Goal: Communication & Community: Answer question/provide support

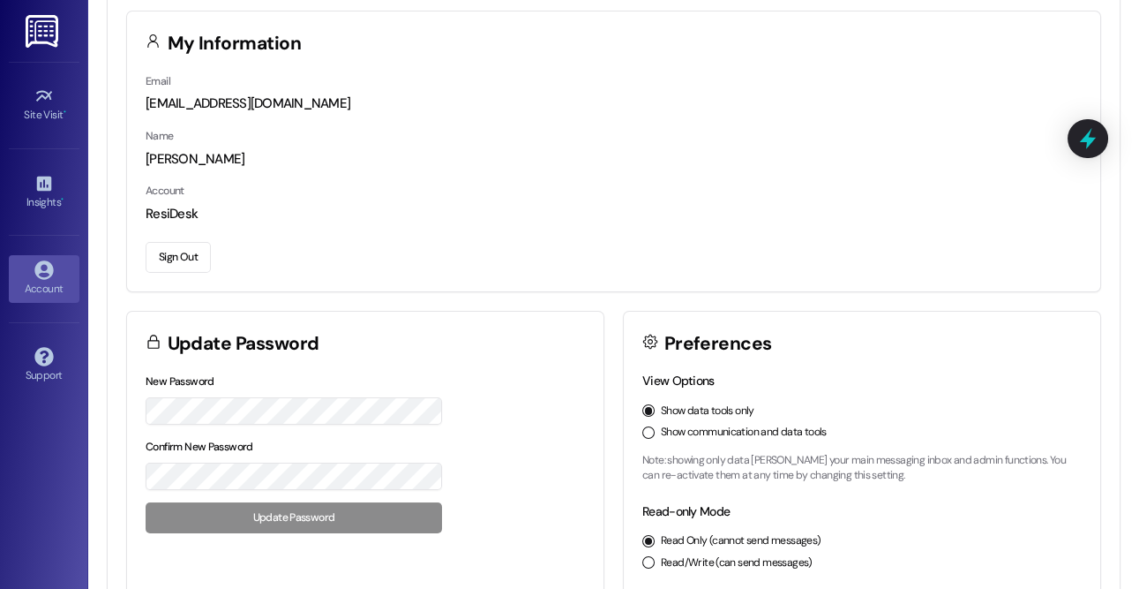
scroll to position [59, 0]
click at [648, 437] on div "Show communication and data tools" at bounding box center [862, 432] width 440 height 16
click at [647, 432] on button "Show communication and data tools" at bounding box center [648, 431] width 12 height 12
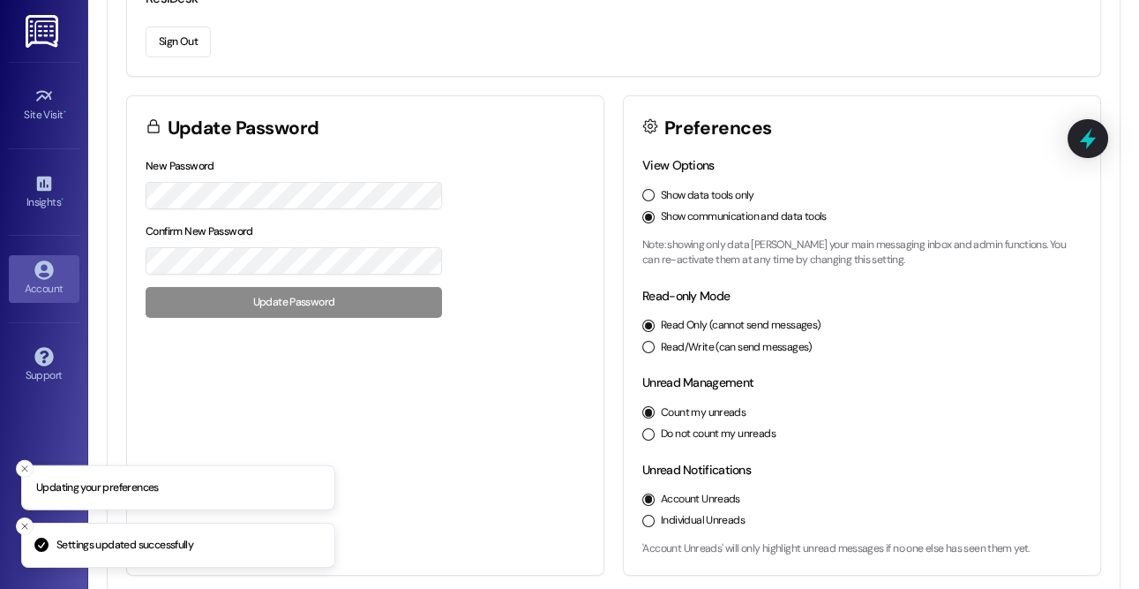
scroll to position [281, 0]
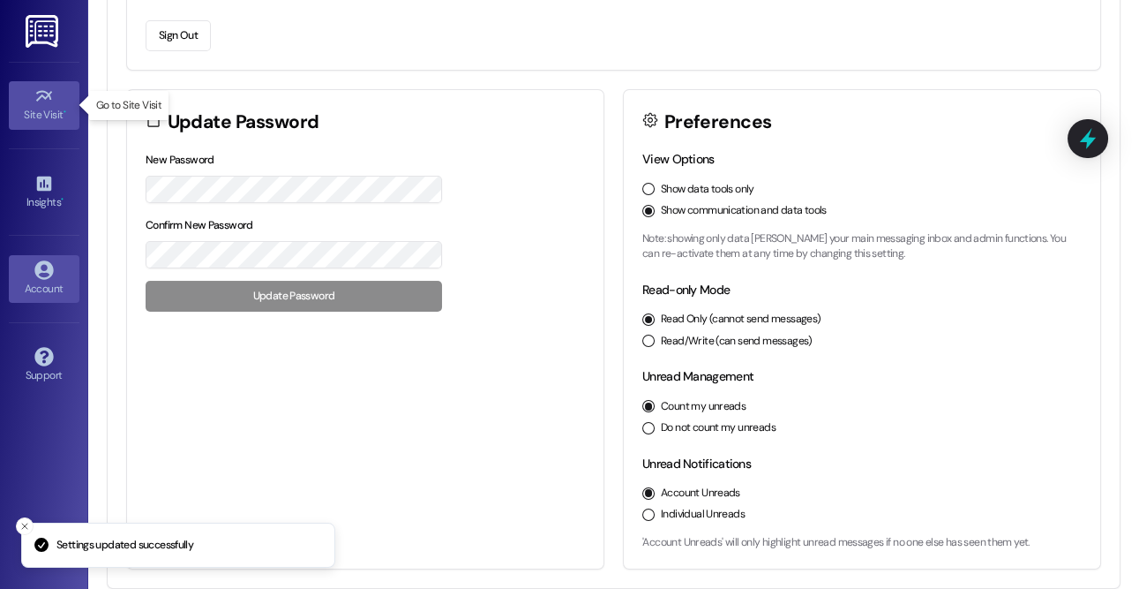
click at [46, 100] on icon at bounding box center [43, 95] width 19 height 19
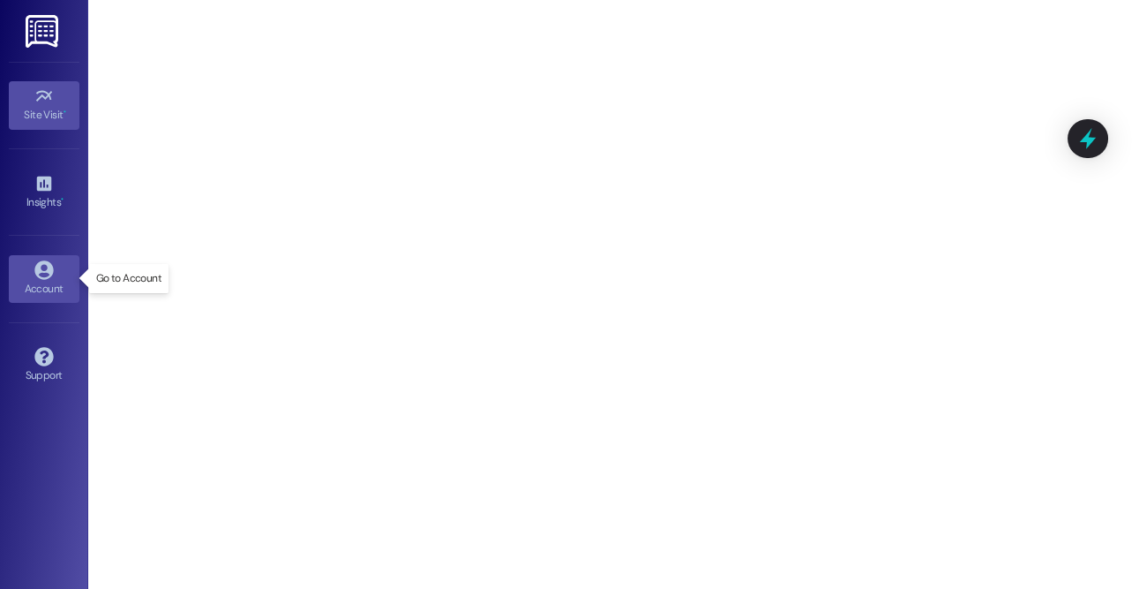
click at [43, 289] on div "Account" at bounding box center [44, 289] width 88 height 18
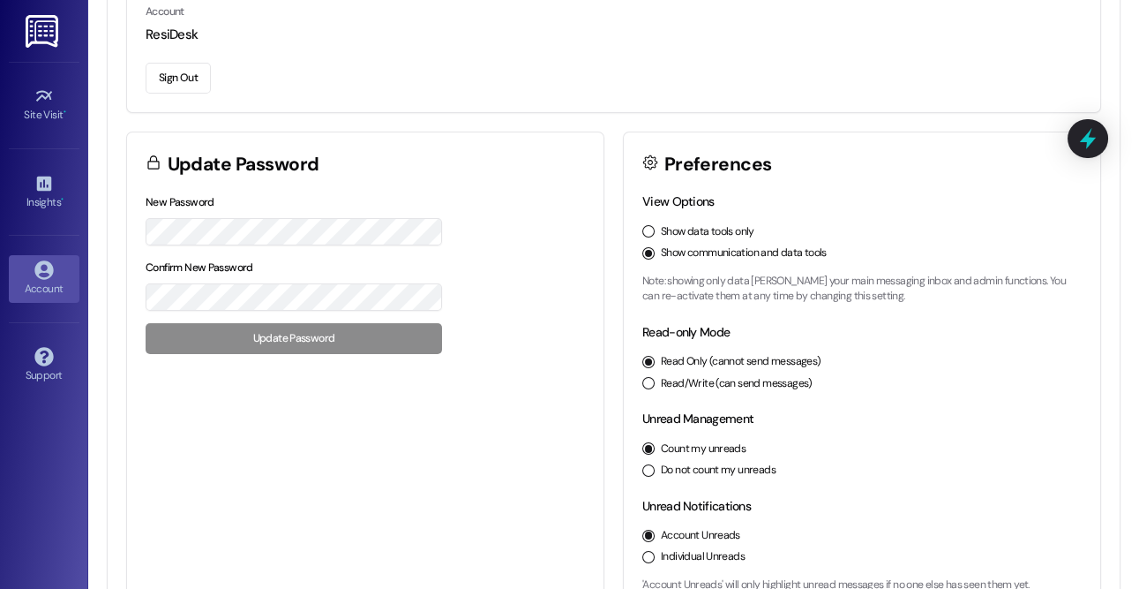
scroll to position [239, 0]
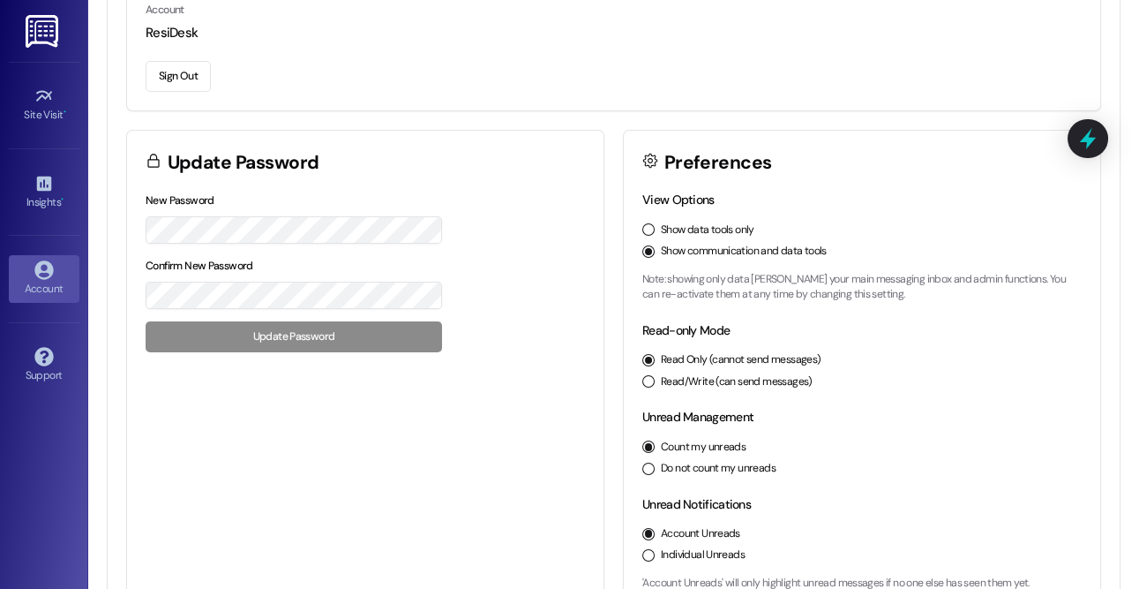
click at [650, 381] on button "Read/Write (can send messages)" at bounding box center [648, 381] width 12 height 12
click at [647, 357] on button "Read Only (cannot send messages)" at bounding box center [648, 360] width 12 height 12
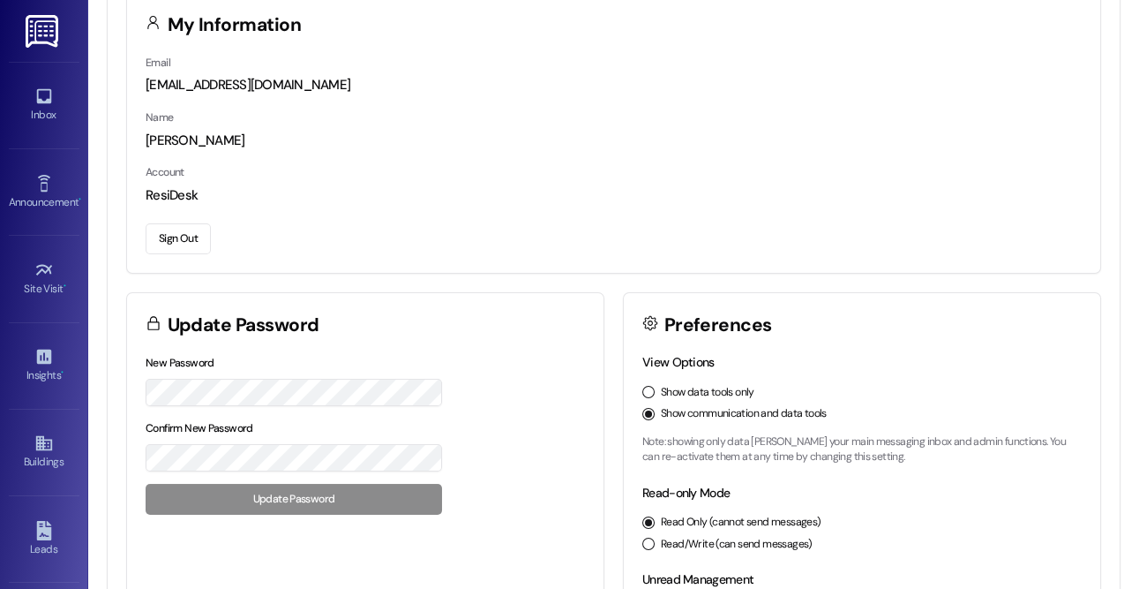
scroll to position [79, 0]
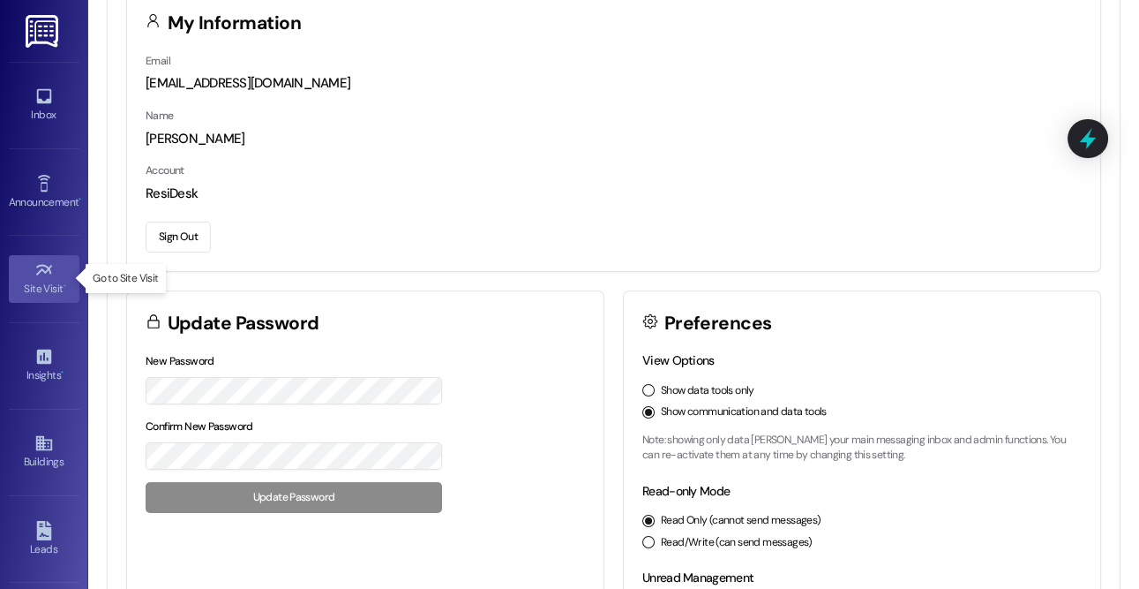
click at [56, 276] on link "Site Visit •" at bounding box center [44, 279] width 71 height 48
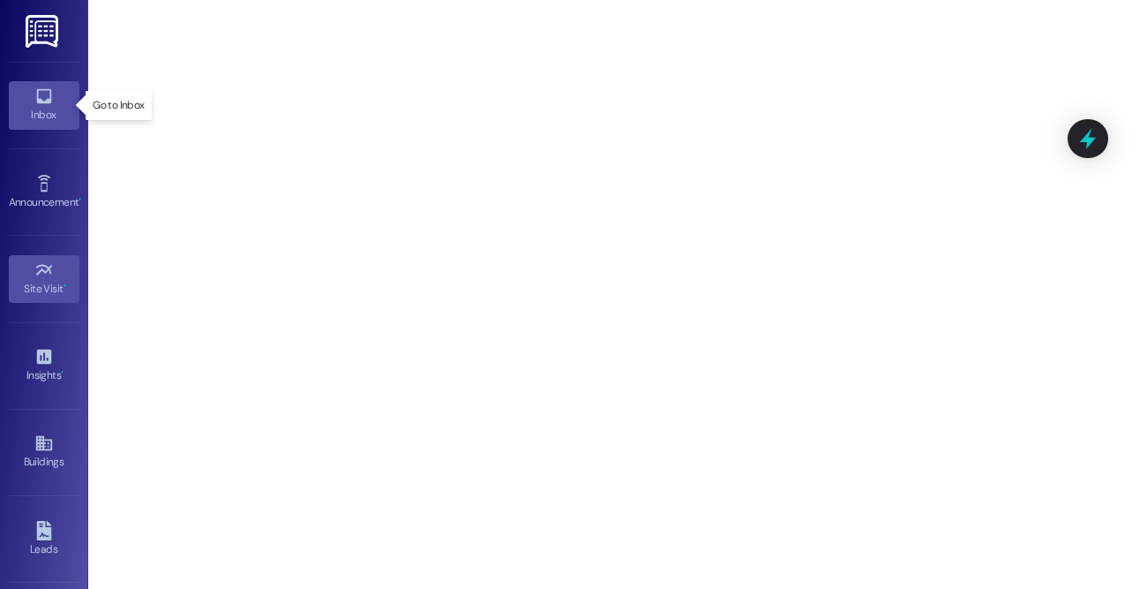
click at [65, 109] on div "Inbox" at bounding box center [44, 115] width 88 height 18
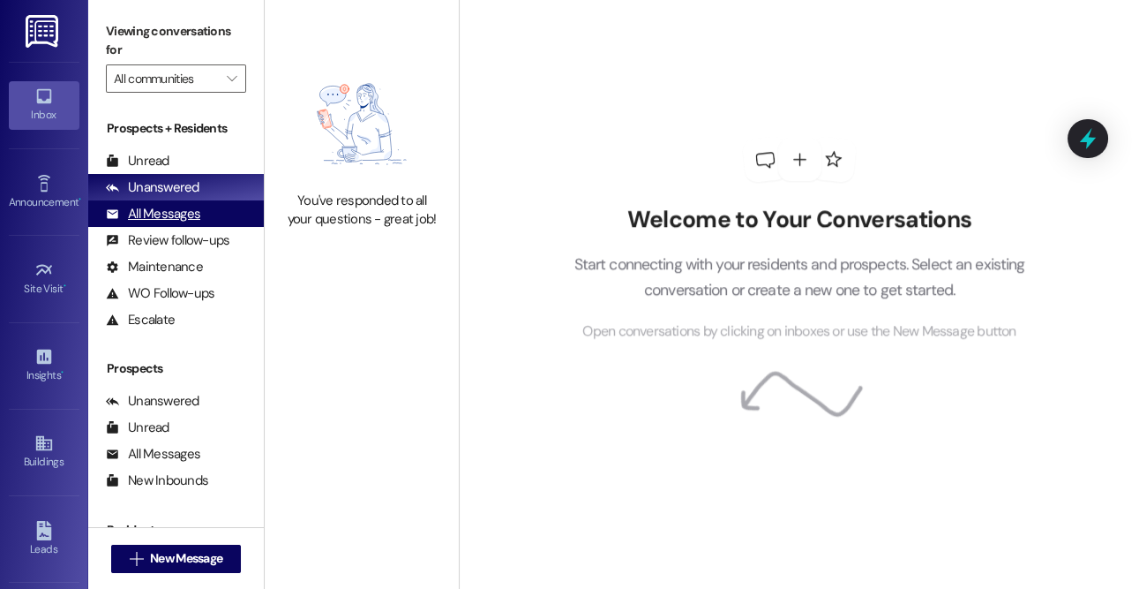
click at [181, 184] on div "Unanswered" at bounding box center [153, 187] width 94 height 19
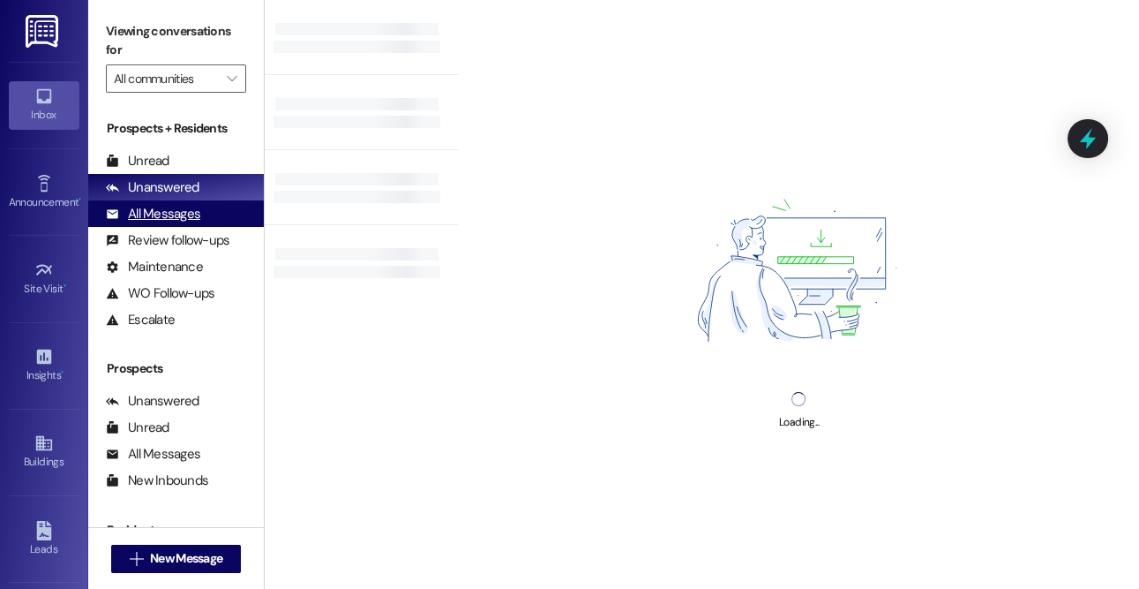
click at [171, 215] on div "All Messages" at bounding box center [153, 214] width 94 height 19
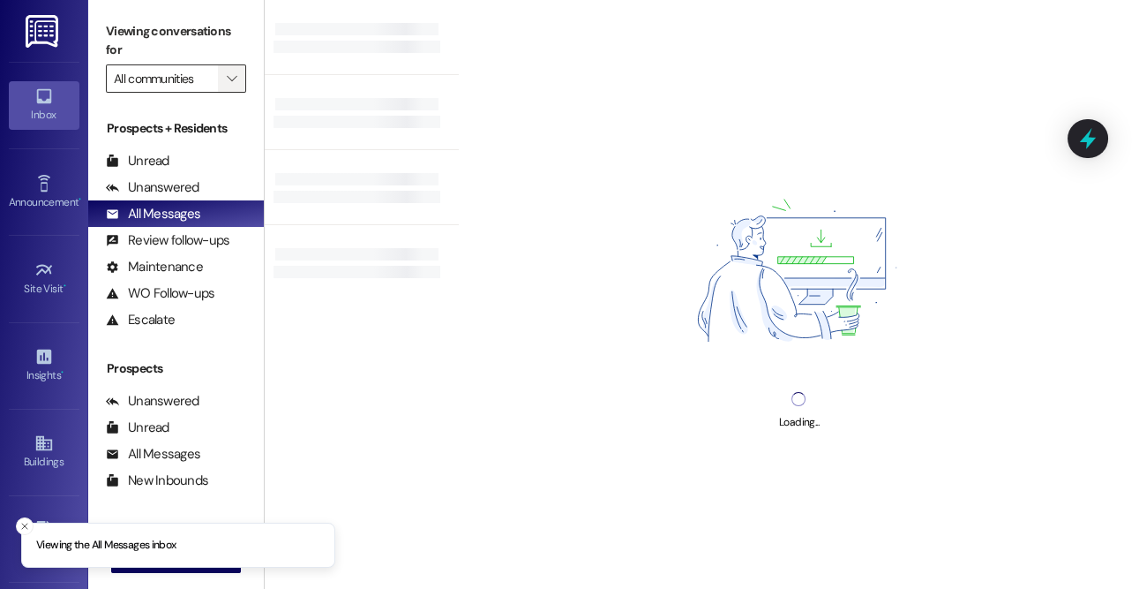
click at [222, 71] on button "" at bounding box center [232, 78] width 28 height 28
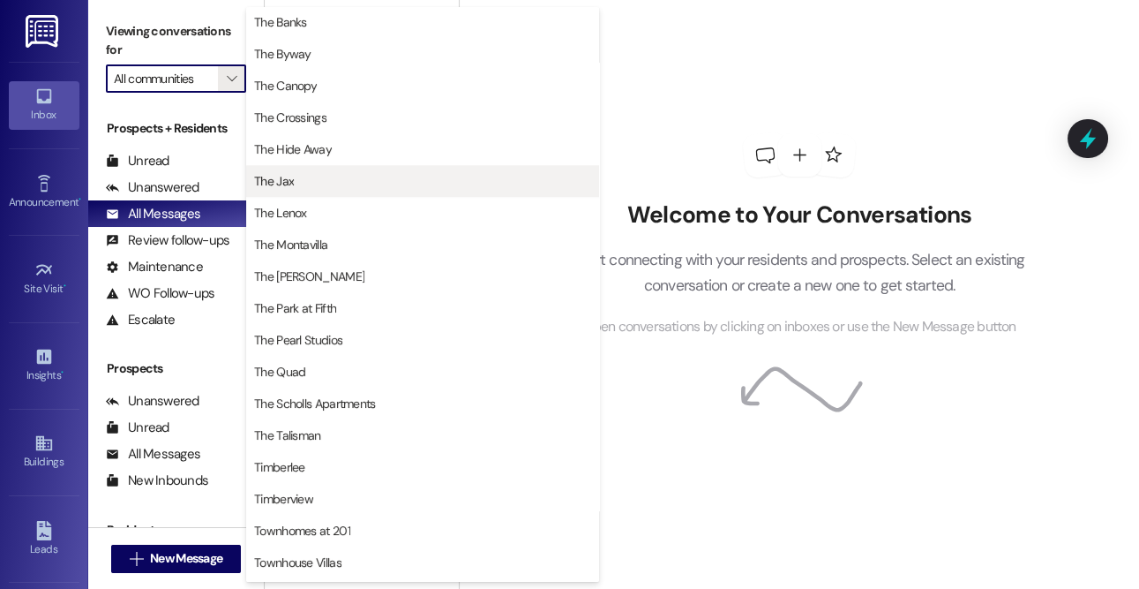
scroll to position [3085, 0]
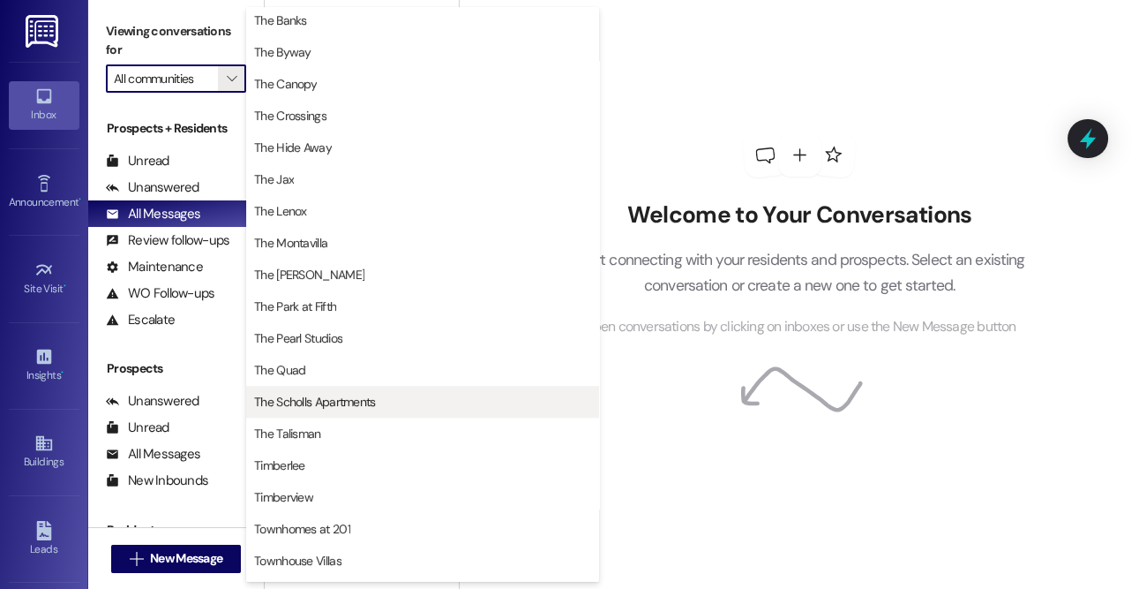
click at [418, 399] on span "The Scholls Apartments" at bounding box center [422, 402] width 337 height 18
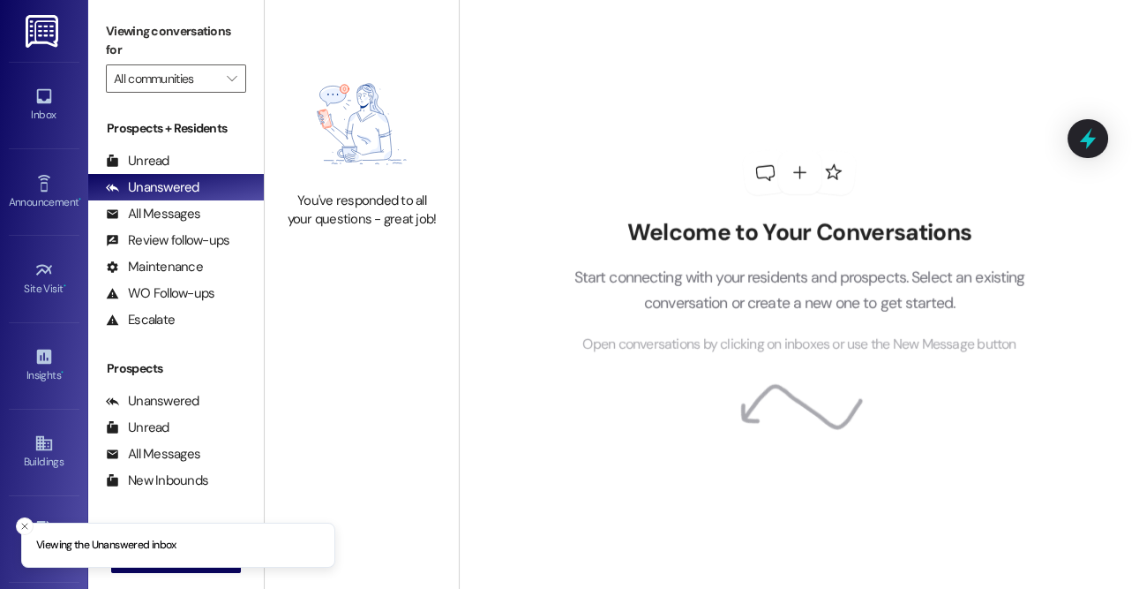
type input "The Scholls Apartments"
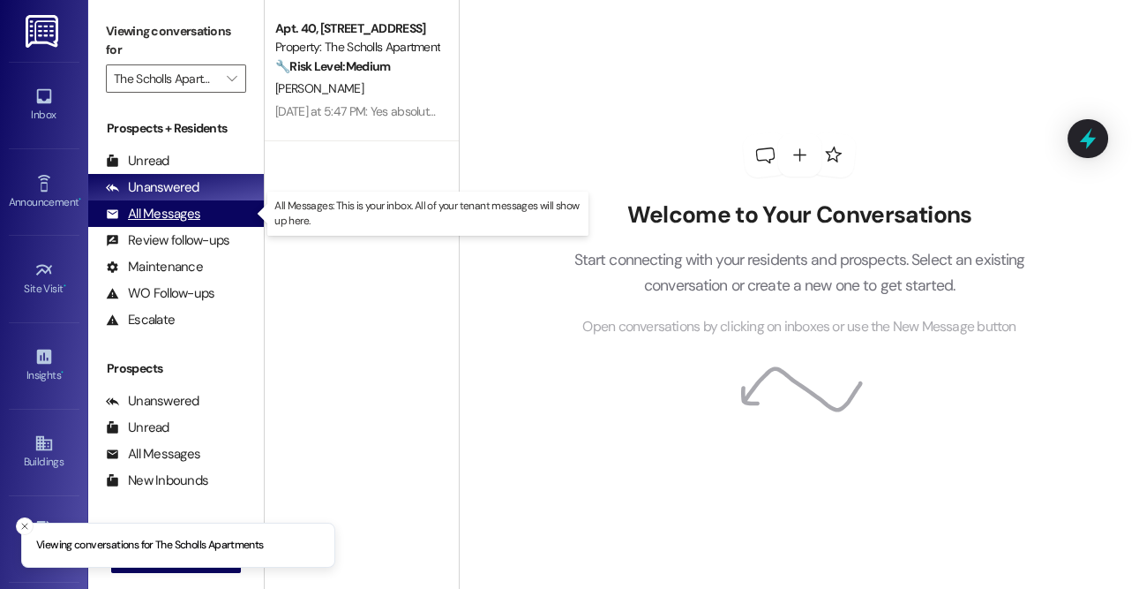
click at [188, 215] on div "All Messages" at bounding box center [153, 214] width 94 height 19
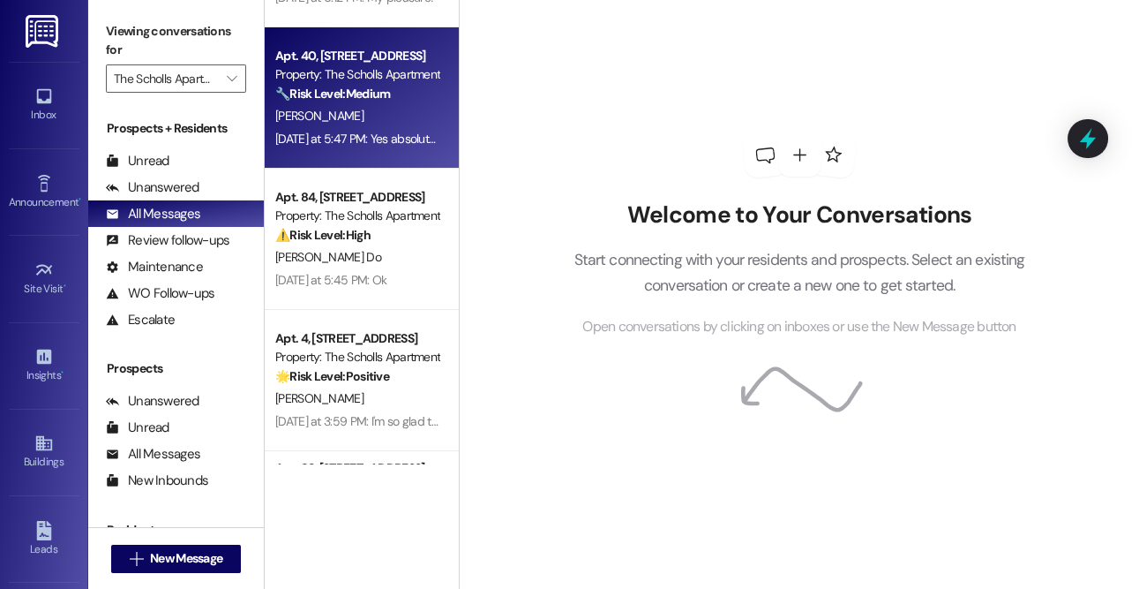
scroll to position [137, 0]
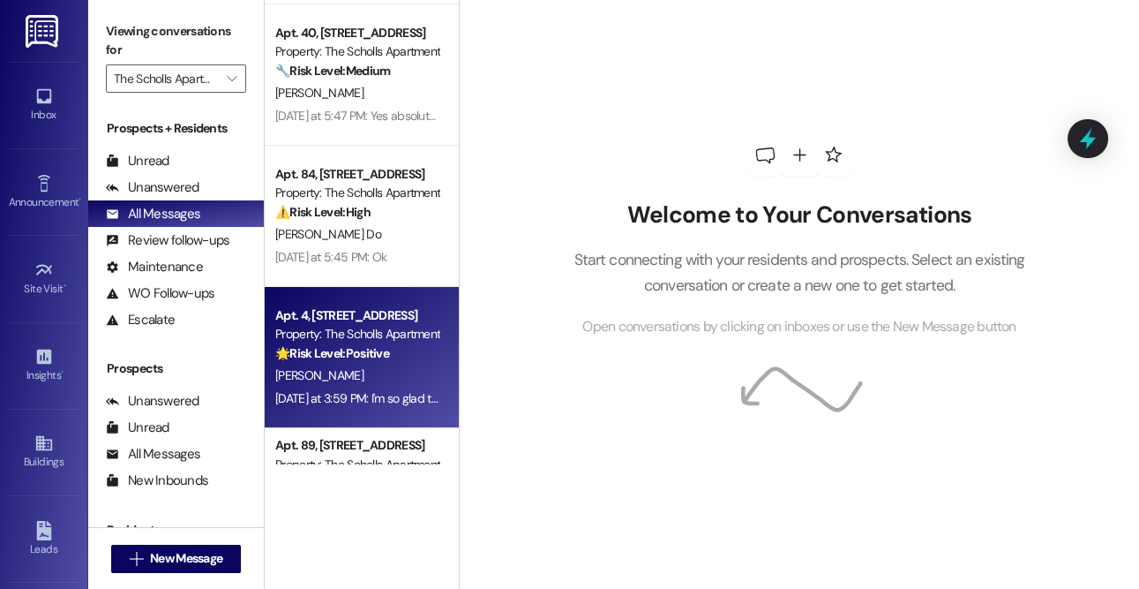
click at [394, 353] on div "🌟 Risk Level: Positive The message is a positive response to a check-in regardi…" at bounding box center [356, 353] width 163 height 19
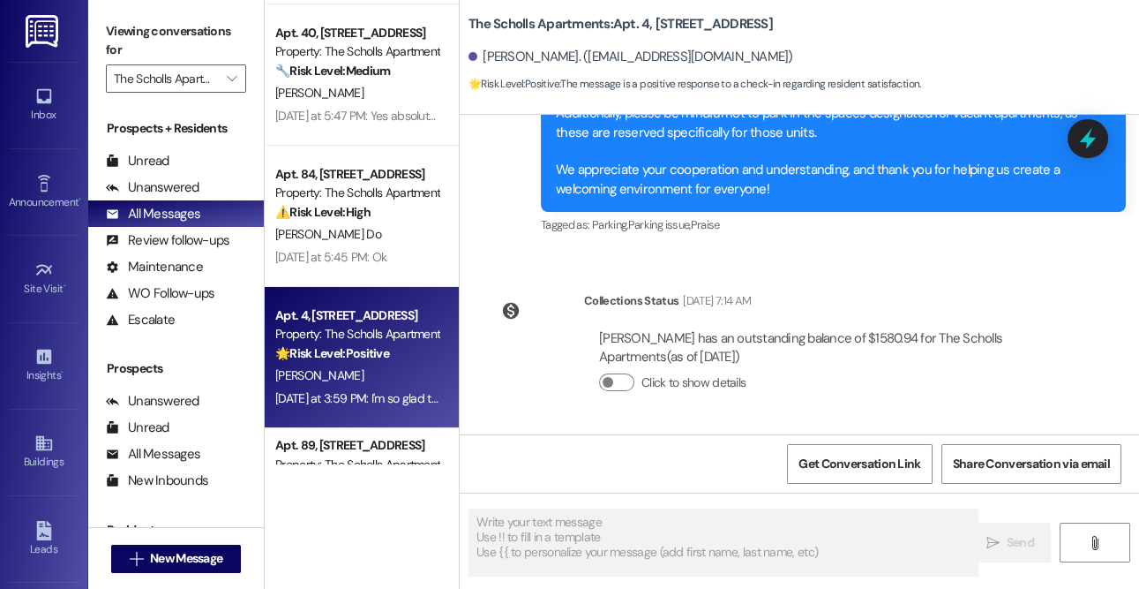
type textarea "Fetching suggested responses. Please feel free to read through the conversation…"
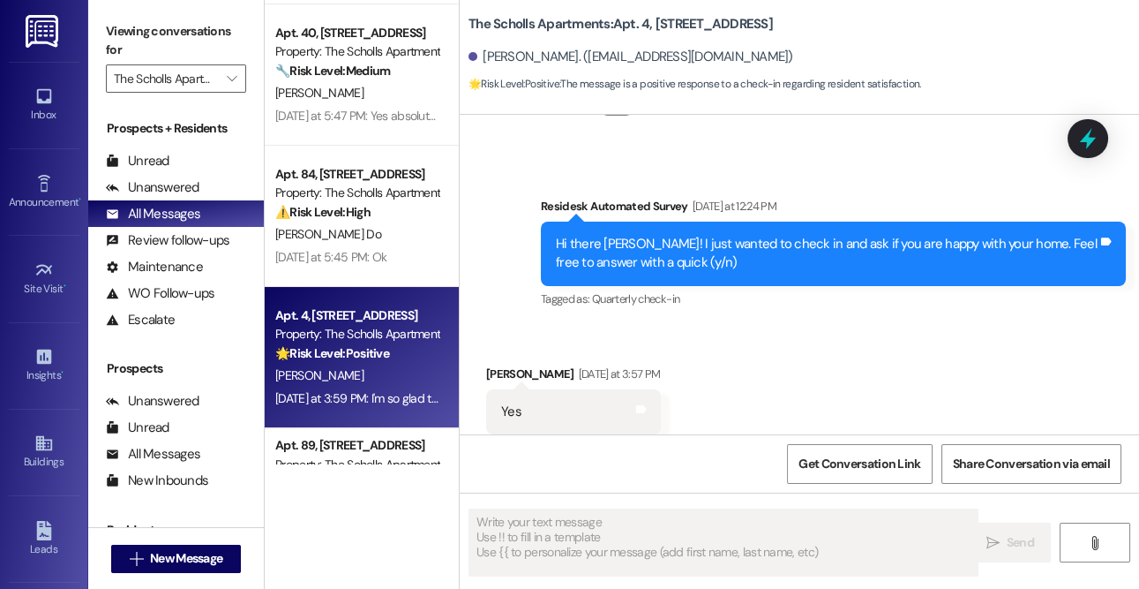
scroll to position [2762, 0]
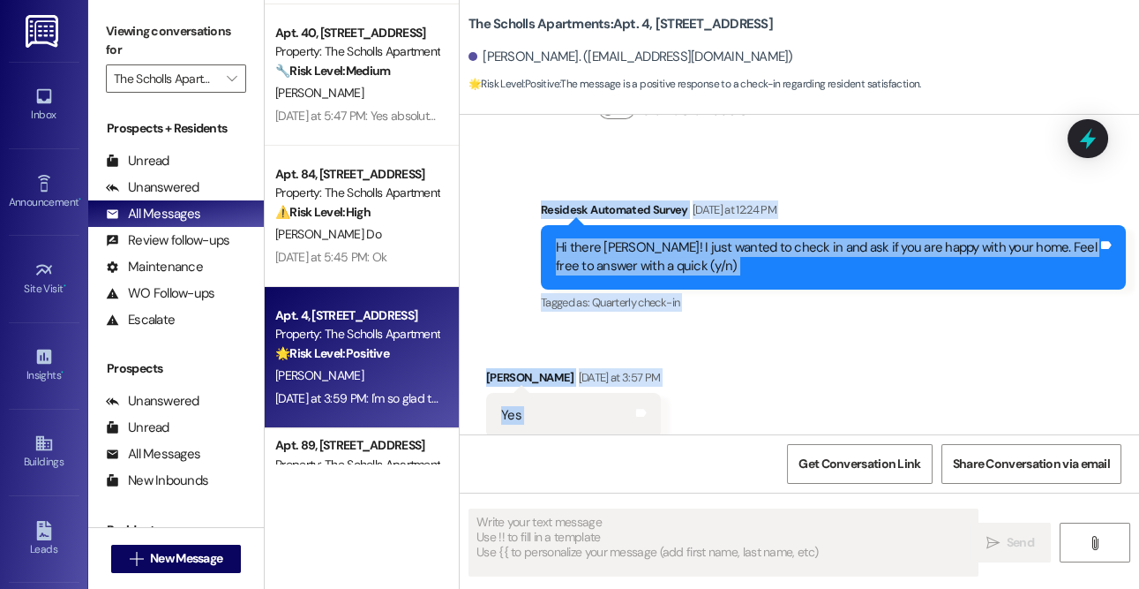
drag, startPoint x: 537, startPoint y: 149, endPoint x: 712, endPoint y: 384, distance: 292.7
click at [714, 384] on div "Announcement, sent via SMS [PERSON_NAME] (ResiDesk) [DATE] 11:27 AM Great news!…" at bounding box center [800, 274] width 680 height 319
copy div "Residesk Automated Survey [DATE] at 12:24 PM Hi there [PERSON_NAME]! I just wan…"
click at [754, 380] on div "Received via SMS [PERSON_NAME] [DATE] at 3:57 PM Yes Tags and notes Tagged as: …" at bounding box center [800, 402] width 680 height 149
